Goal: Information Seeking & Learning: Learn about a topic

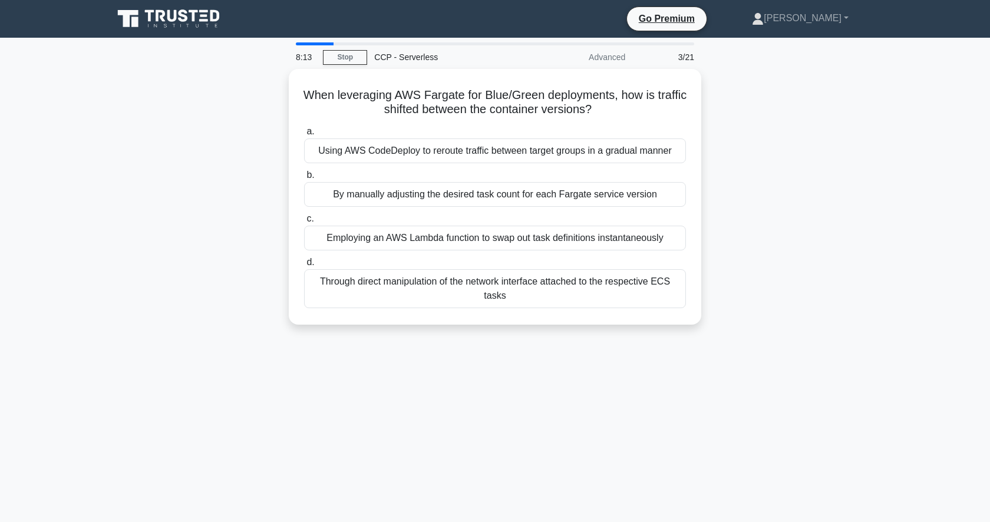
click at [360, 54] on link "Stop" at bounding box center [345, 57] width 44 height 15
click at [342, 57] on link "Stop" at bounding box center [345, 57] width 44 height 15
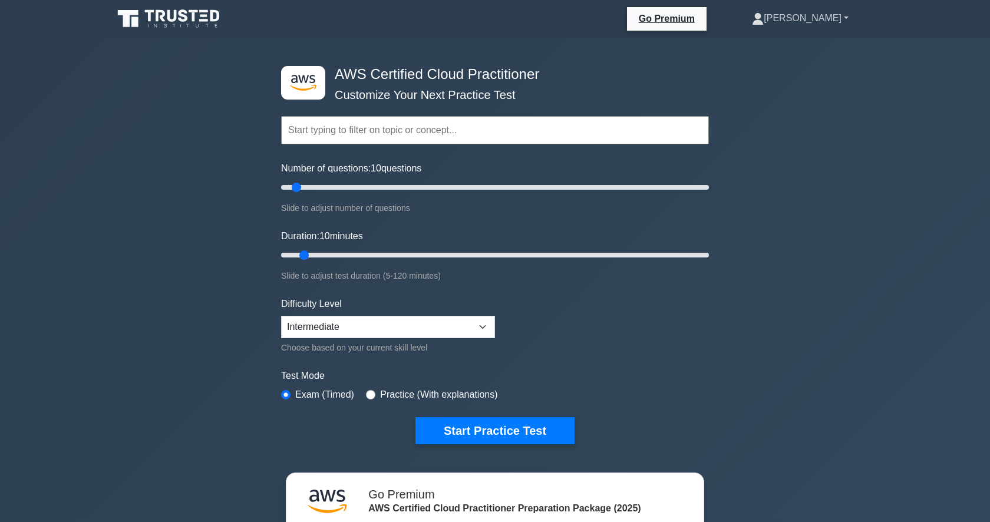
click at [830, 17] on link "[PERSON_NAME]" at bounding box center [800, 18] width 153 height 24
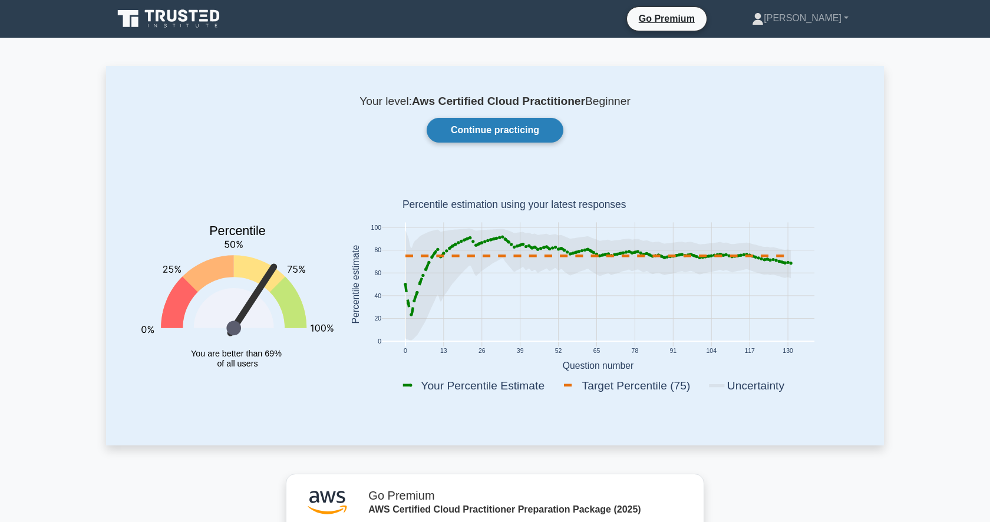
click at [504, 140] on link "Continue practicing" at bounding box center [495, 130] width 137 height 25
